Goal: Find contact information: Find contact information

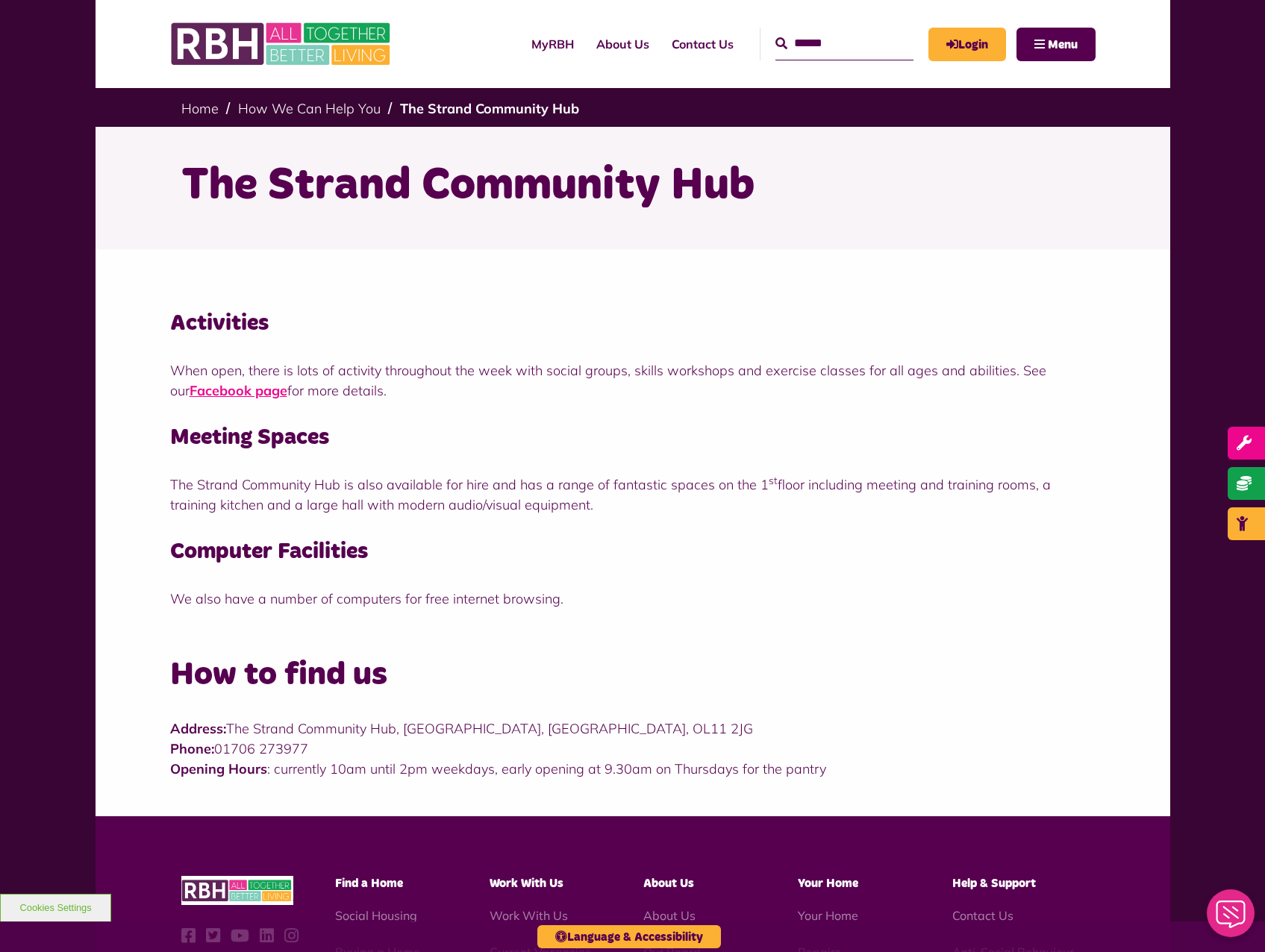
drag, startPoint x: 314, startPoint y: 744, endPoint x: 220, endPoint y: 750, distance: 94.2
click at [220, 750] on p "Address: [GEOGRAPHIC_DATA] Phone: [PHONE_NUMBER] Opening Hours : currently 10am…" at bounding box center [633, 748] width 926 height 60
copy p "01706 273977"
click at [664, 50] on link "Contact Us" at bounding box center [702, 44] width 84 height 41
